Goal: Check status

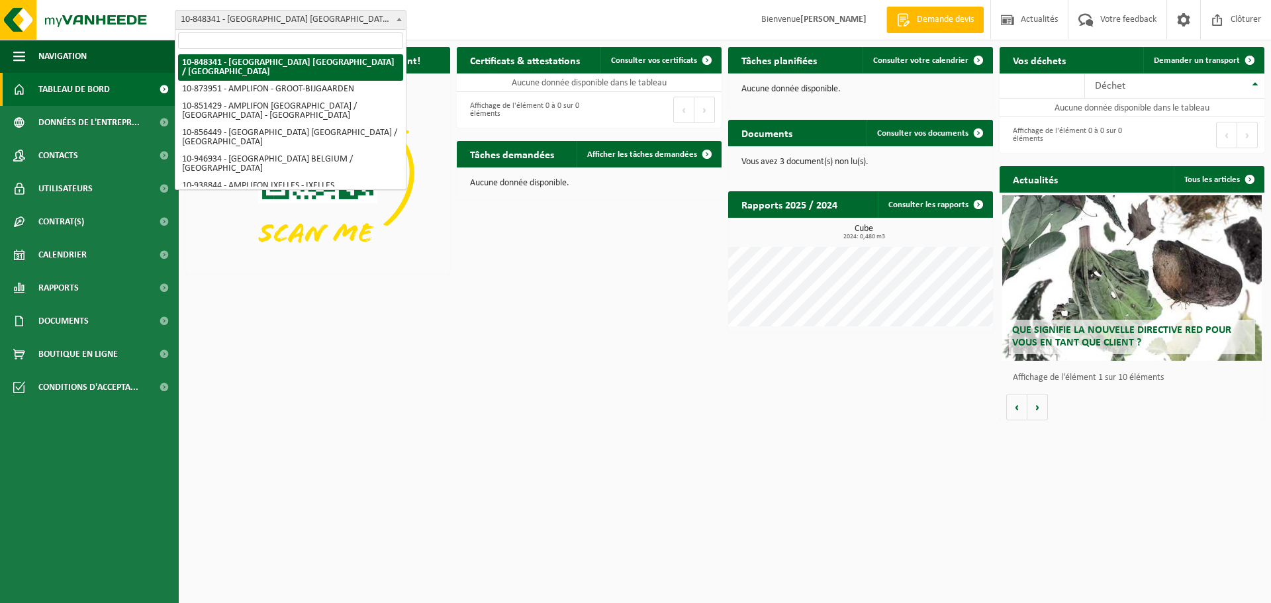
click at [297, 18] on span "10-848341 - [GEOGRAPHIC_DATA] [GEOGRAPHIC_DATA] / [GEOGRAPHIC_DATA]" at bounding box center [290, 20] width 230 height 19
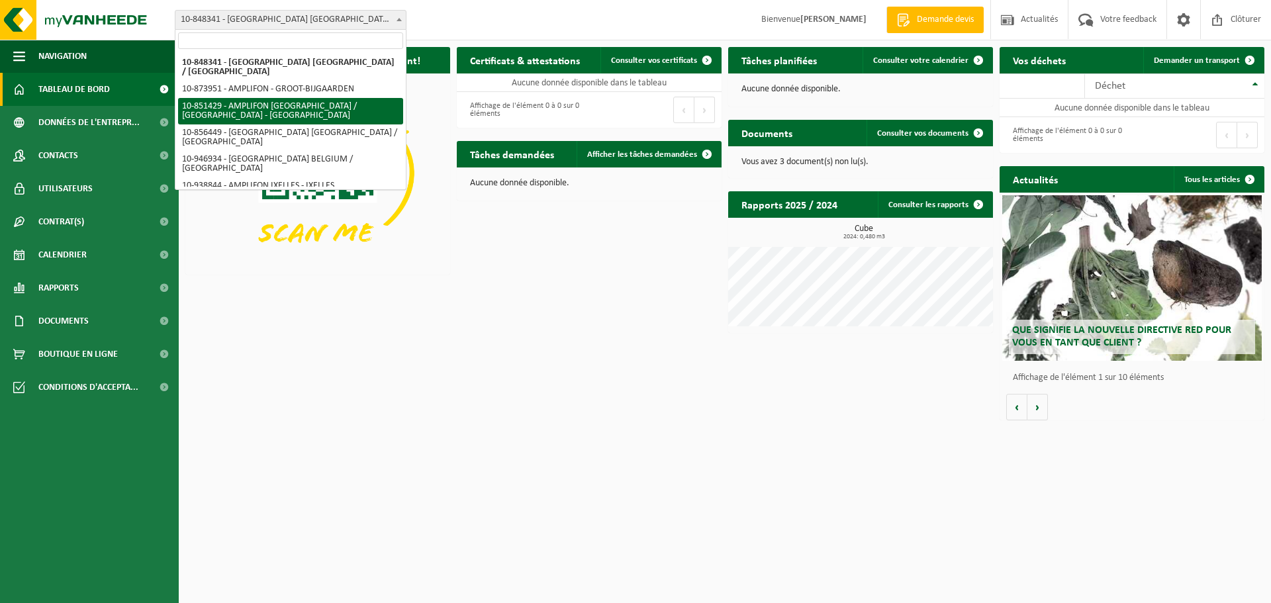
select select "96646"
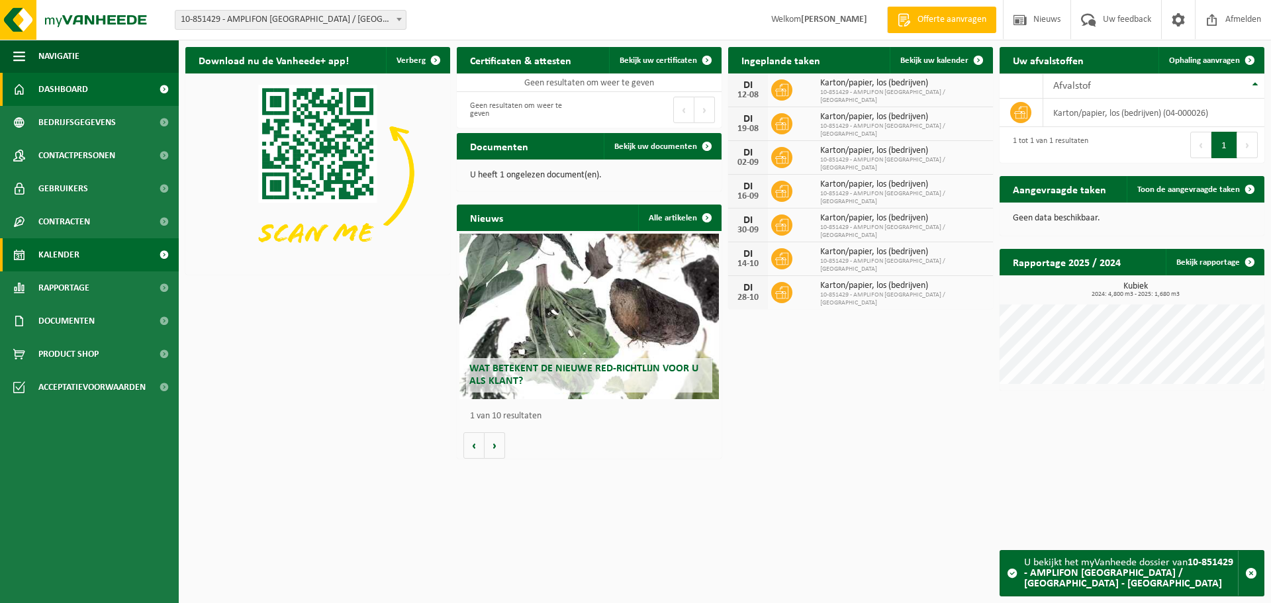
click at [78, 245] on span "Kalender" at bounding box center [58, 254] width 41 height 33
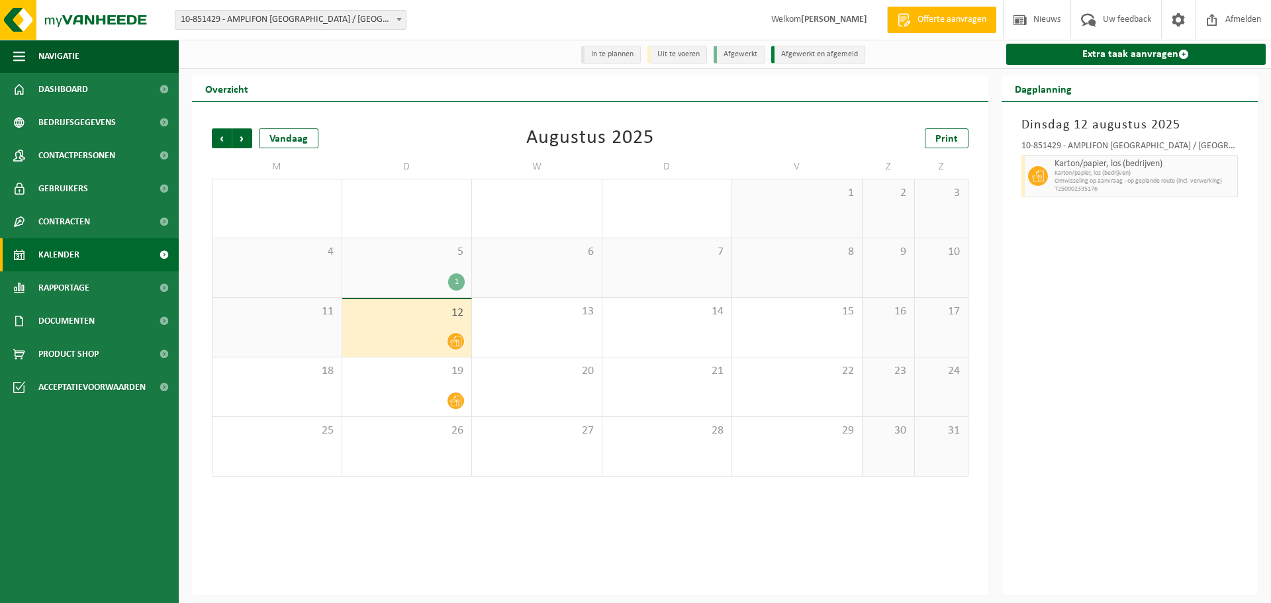
click at [453, 339] on icon at bounding box center [455, 341] width 11 height 11
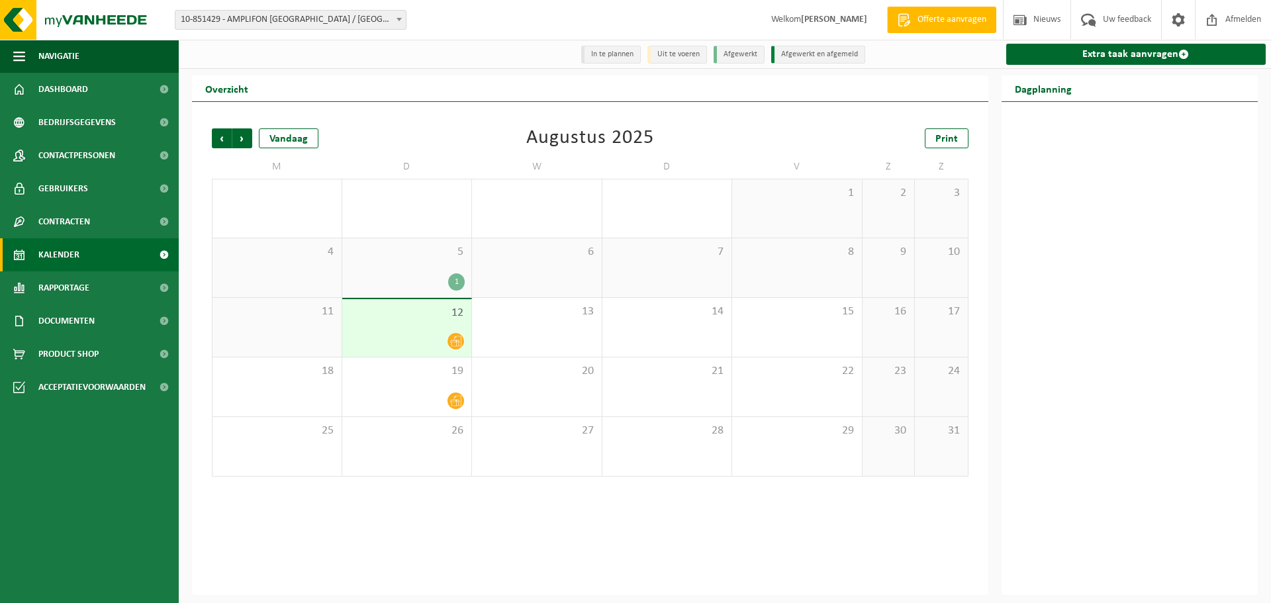
click at [453, 339] on icon at bounding box center [455, 341] width 11 height 11
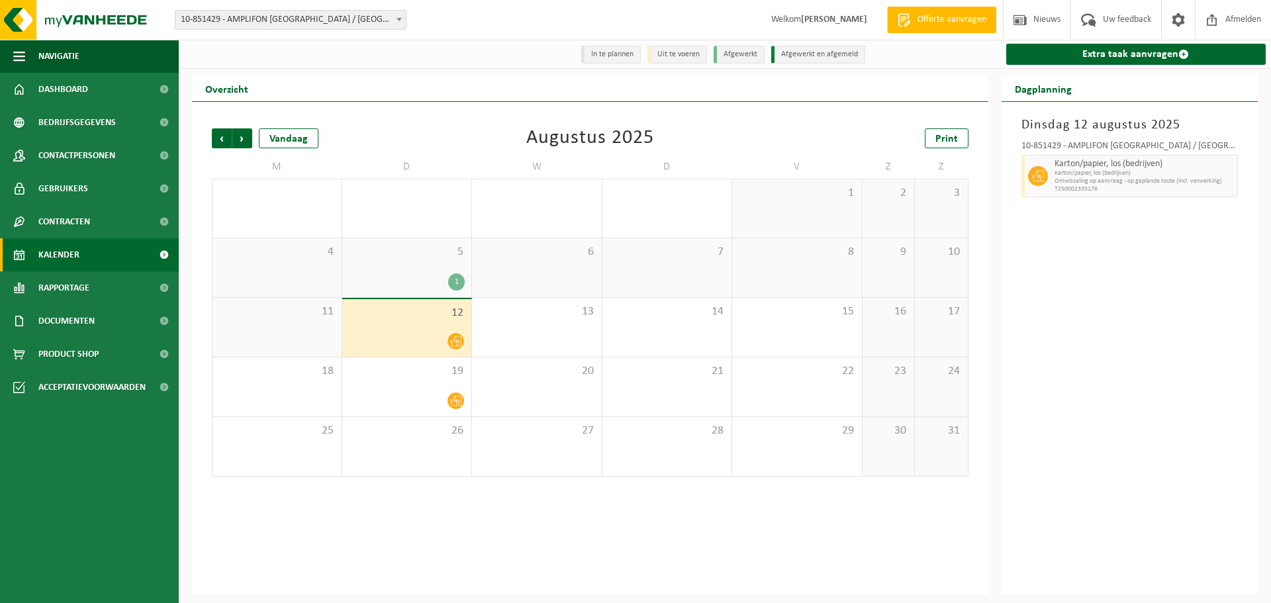
click at [399, 286] on div "1" at bounding box center [407, 281] width 117 height 17
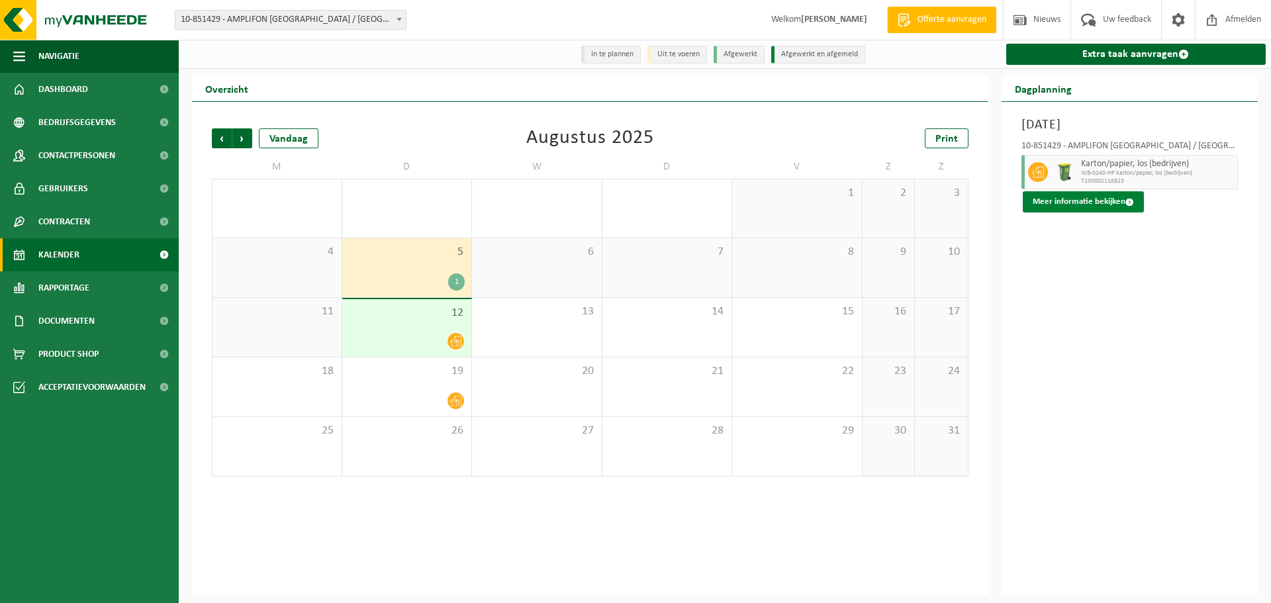
click at [1113, 205] on button "Meer informatie bekijken" at bounding box center [1083, 201] width 121 height 21
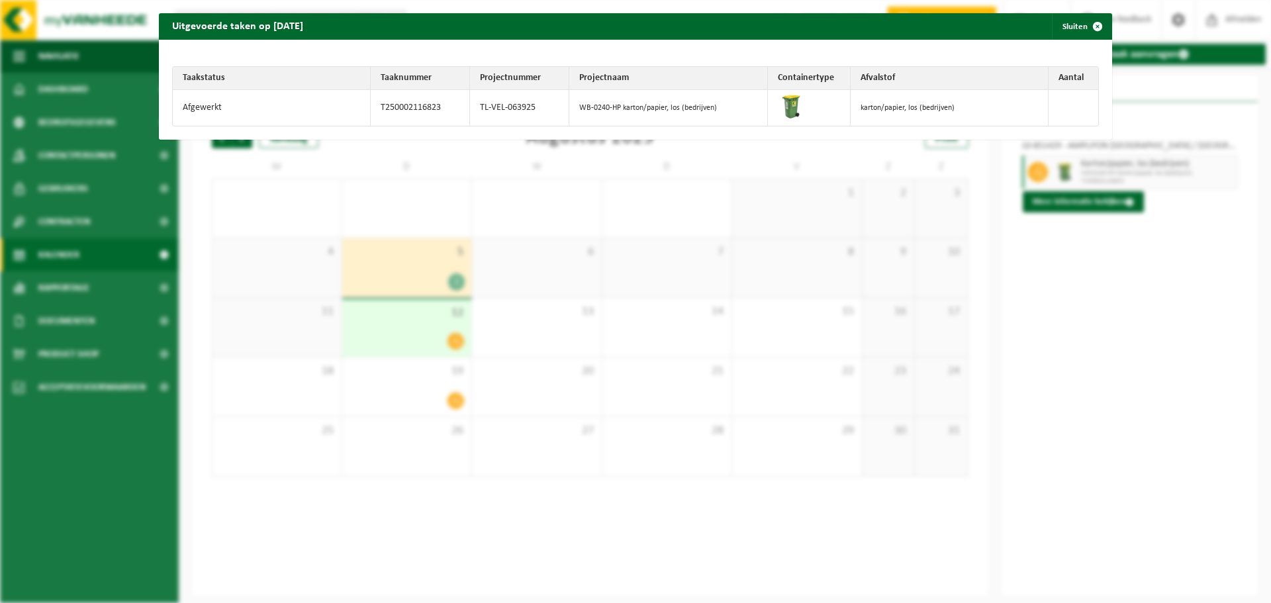
click at [538, 254] on div "Uitgevoerde taken op [DATE] Sluiten Taakstatus Taaknummer Projectnummer Project…" at bounding box center [635, 301] width 1271 height 603
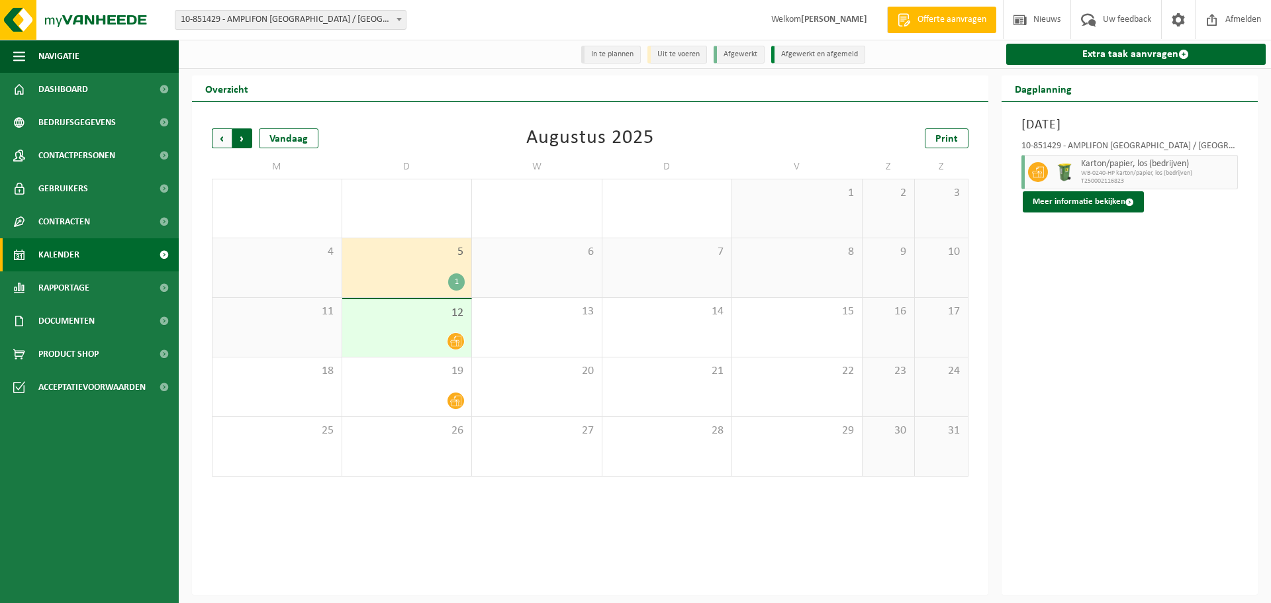
click at [213, 142] on span "Vorige" at bounding box center [222, 138] width 20 height 20
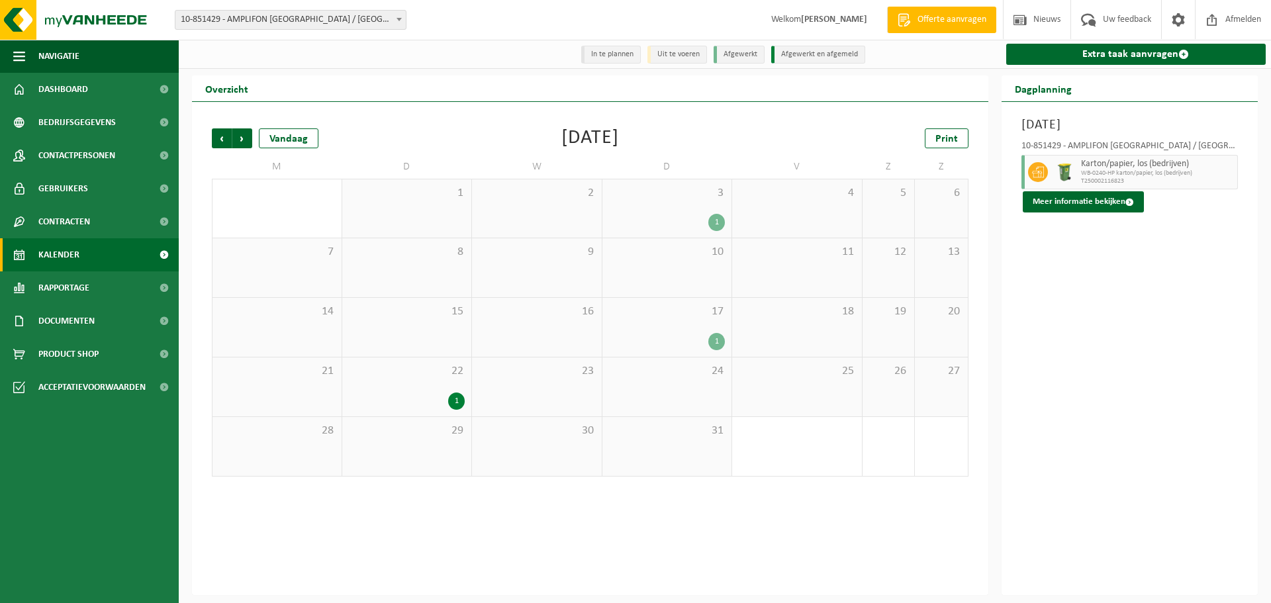
click at [455, 395] on div "1" at bounding box center [456, 401] width 17 height 17
click at [237, 132] on span "Volgende" at bounding box center [242, 138] width 20 height 20
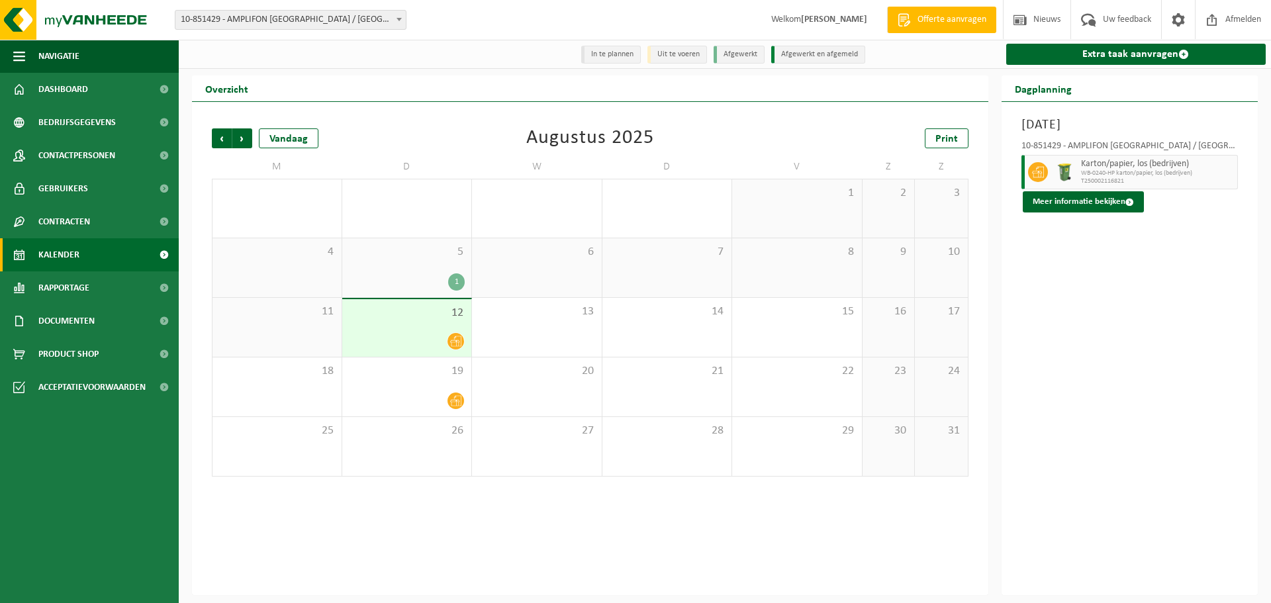
click at [441, 341] on div at bounding box center [407, 341] width 117 height 18
